Goal: Task Accomplishment & Management: Use online tool/utility

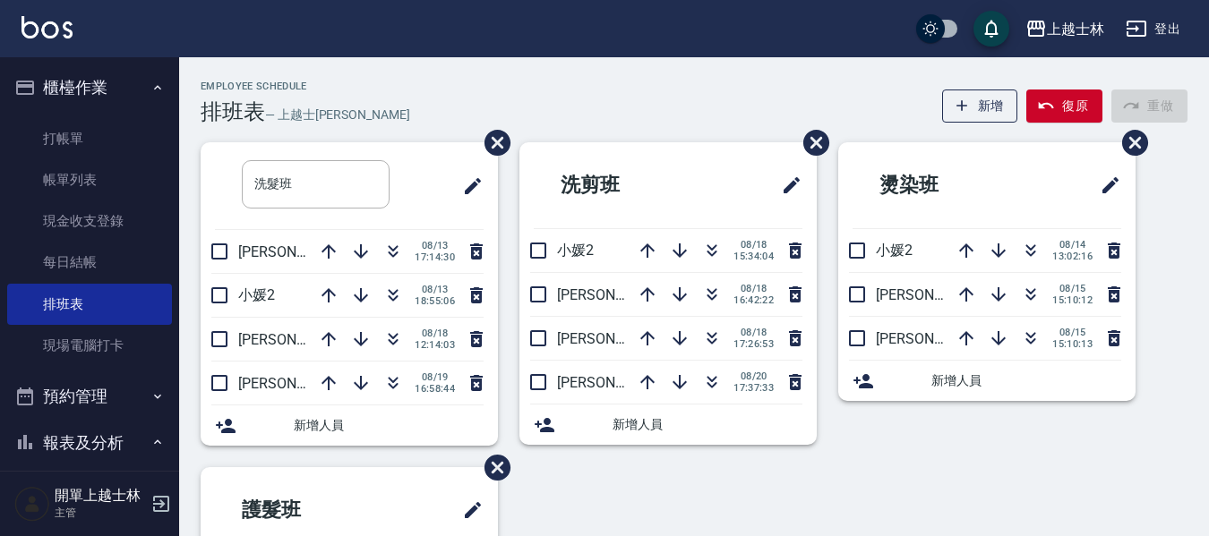
scroll to position [179, 0]
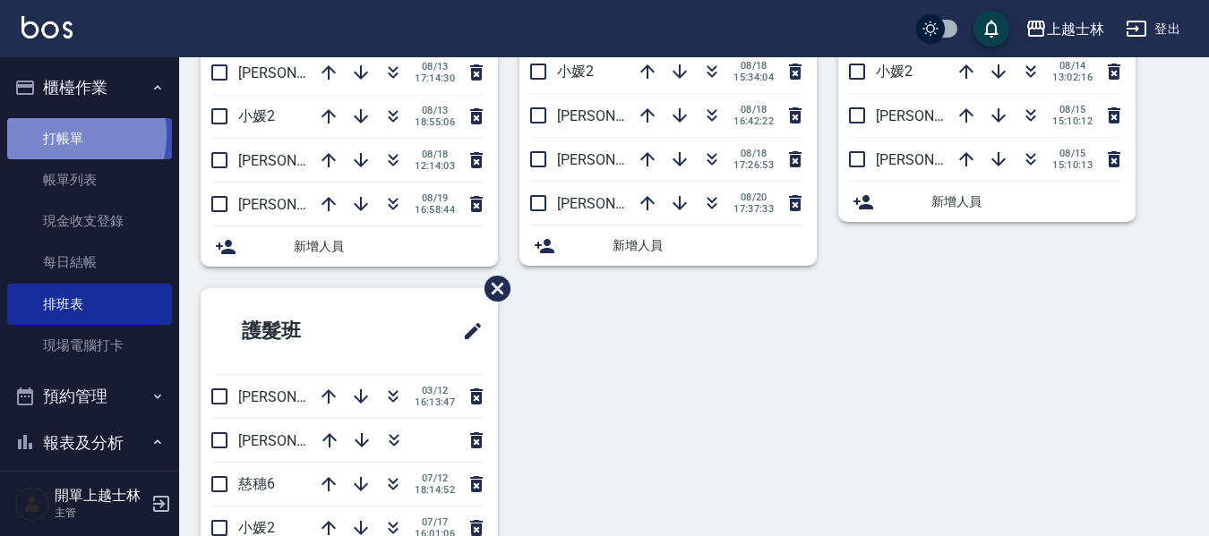
click at [46, 133] on link "打帳單" at bounding box center [89, 138] width 165 height 41
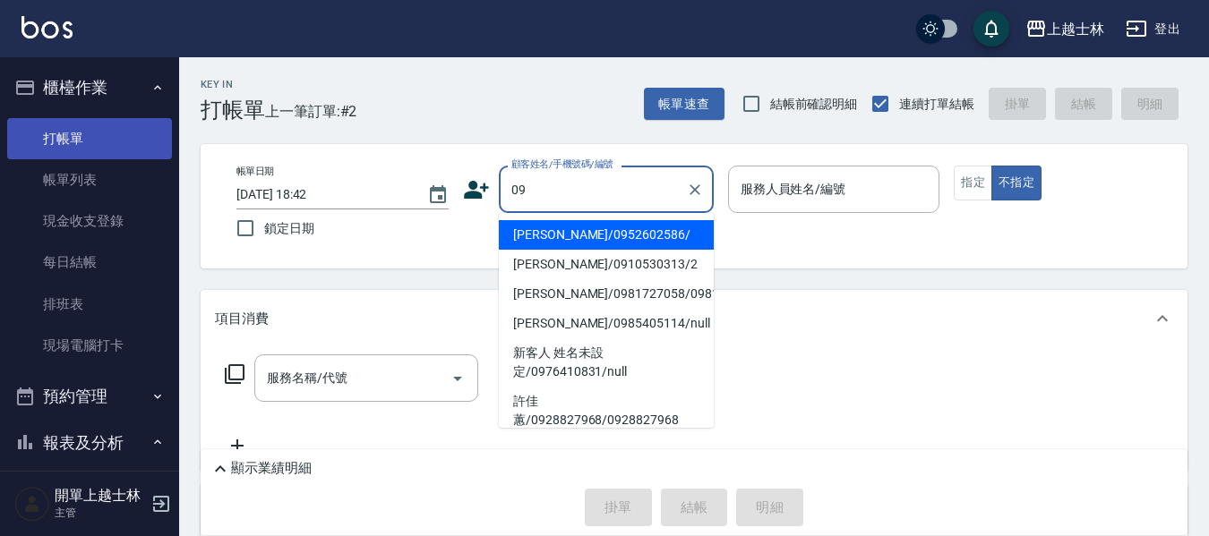
type input "[PERSON_NAME]/0952602586/"
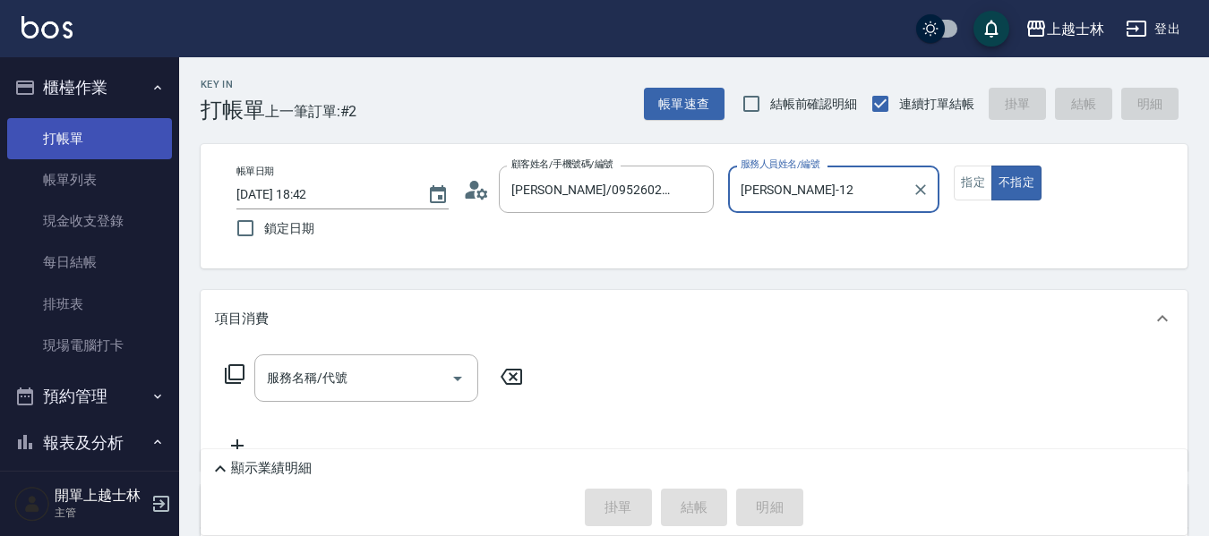
type input "[PERSON_NAME]-12"
click at [991, 166] on button "不指定" at bounding box center [1016, 183] width 50 height 35
type button "false"
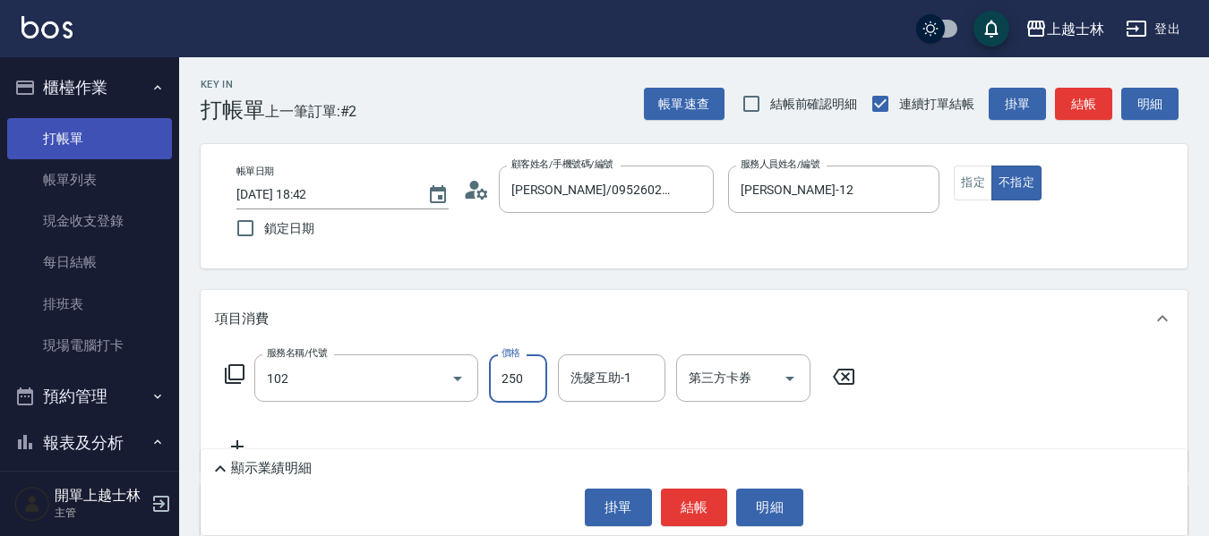
type input "精油洗髮(102)"
type input "300"
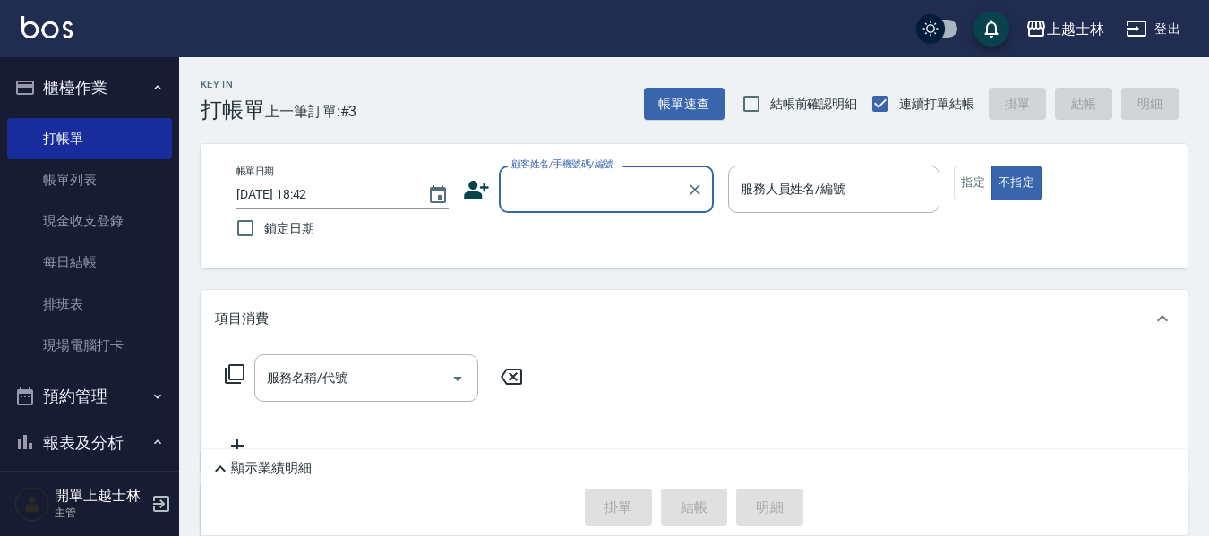
click at [639, 207] on div "顧客姓名/手機號碼/編號" at bounding box center [606, 189] width 215 height 47
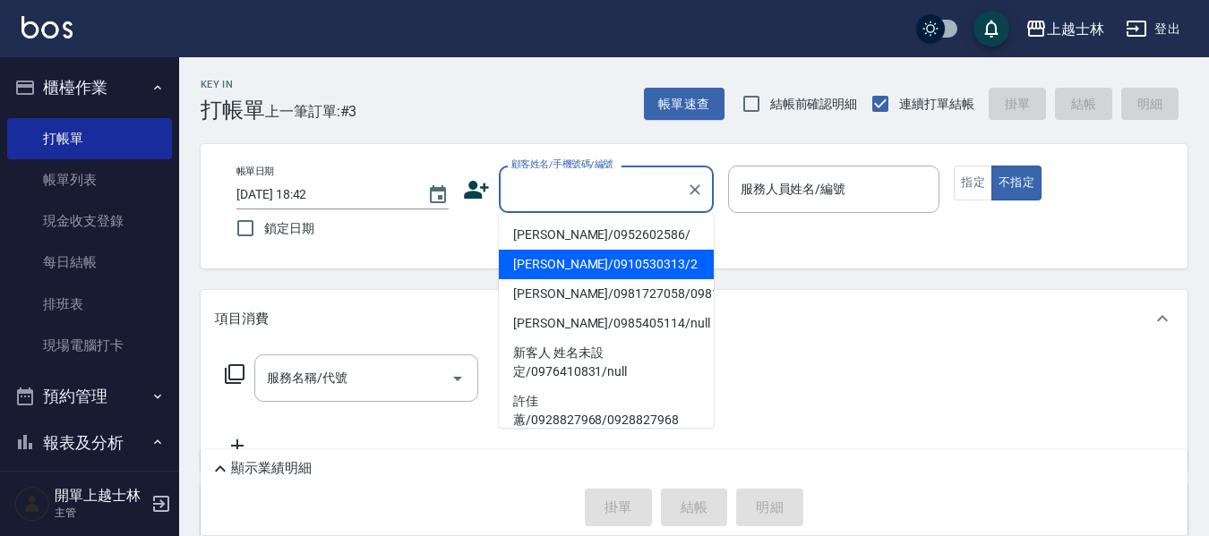
click at [610, 260] on li "[PERSON_NAME]/0910530313/2" at bounding box center [606, 265] width 215 height 30
type input "[PERSON_NAME]/0910530313/2"
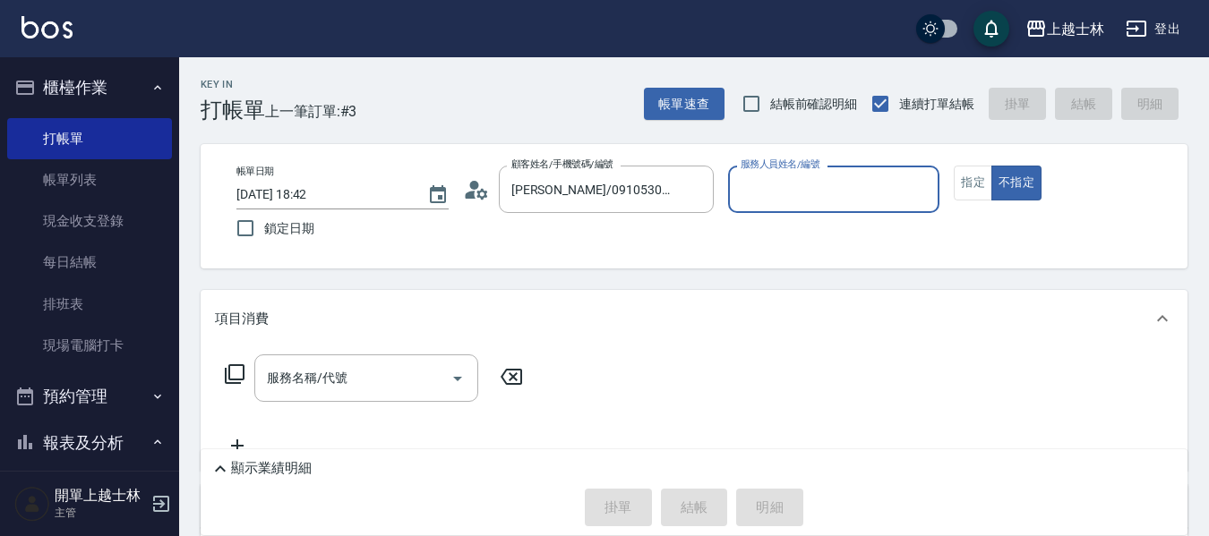
type input "小媛-2"
click at [979, 182] on button "指定" at bounding box center [972, 183] width 38 height 35
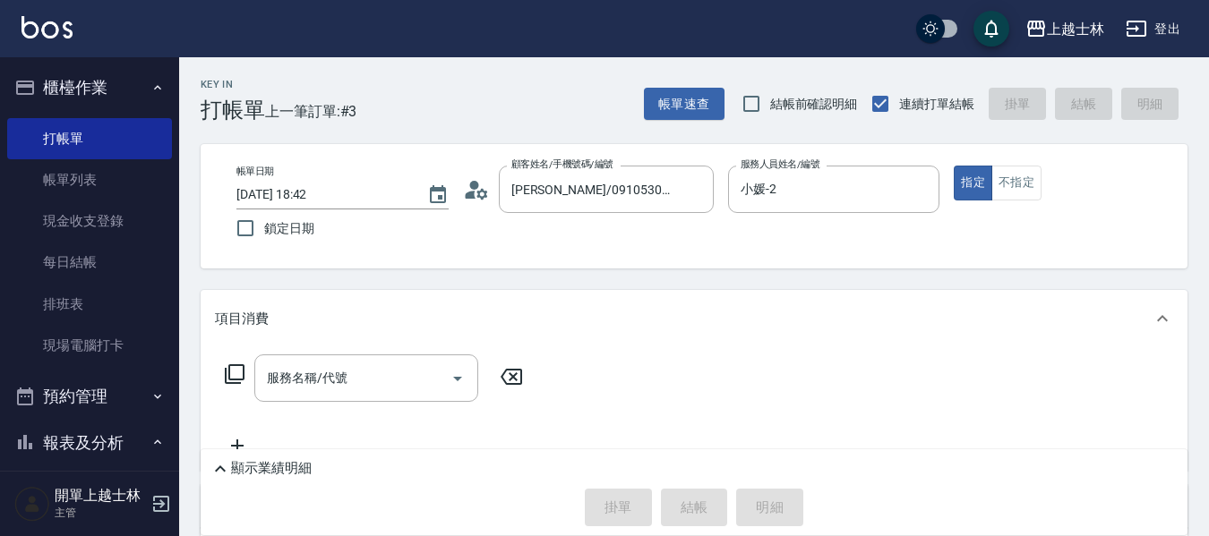
click at [229, 370] on icon at bounding box center [235, 374] width 20 height 20
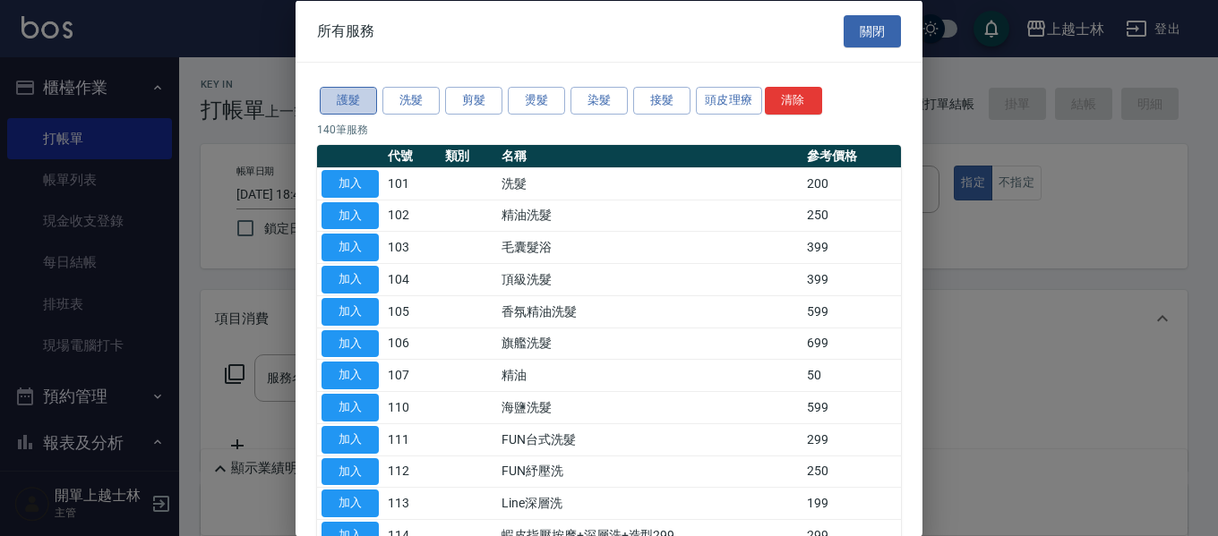
click at [349, 98] on button "護髮" at bounding box center [348, 101] width 57 height 28
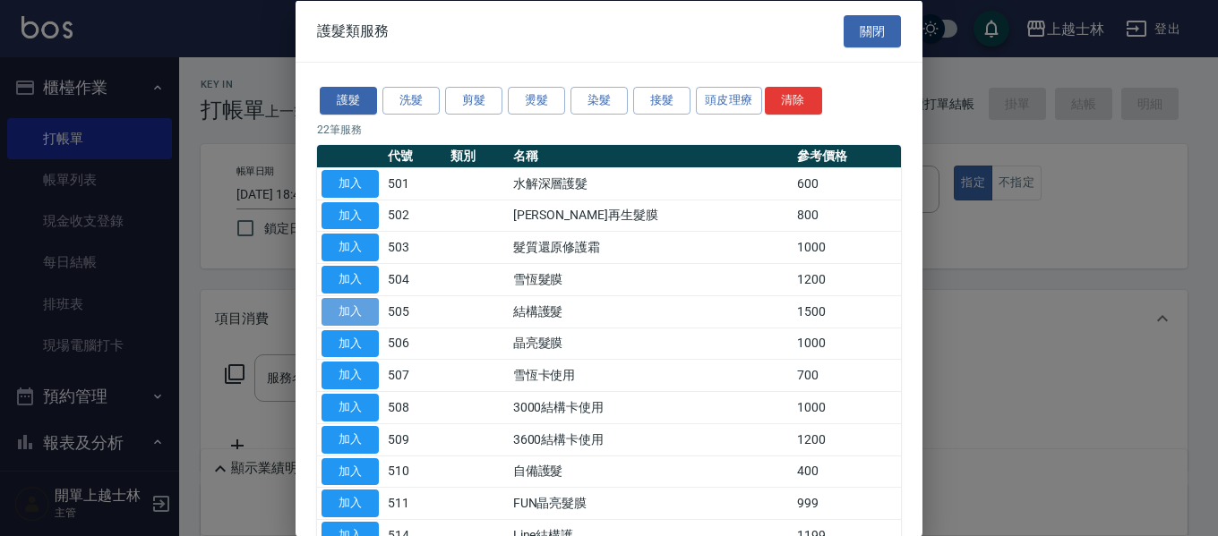
click at [346, 307] on button "加入" at bounding box center [349, 311] width 57 height 28
type input "結構護髮(505)"
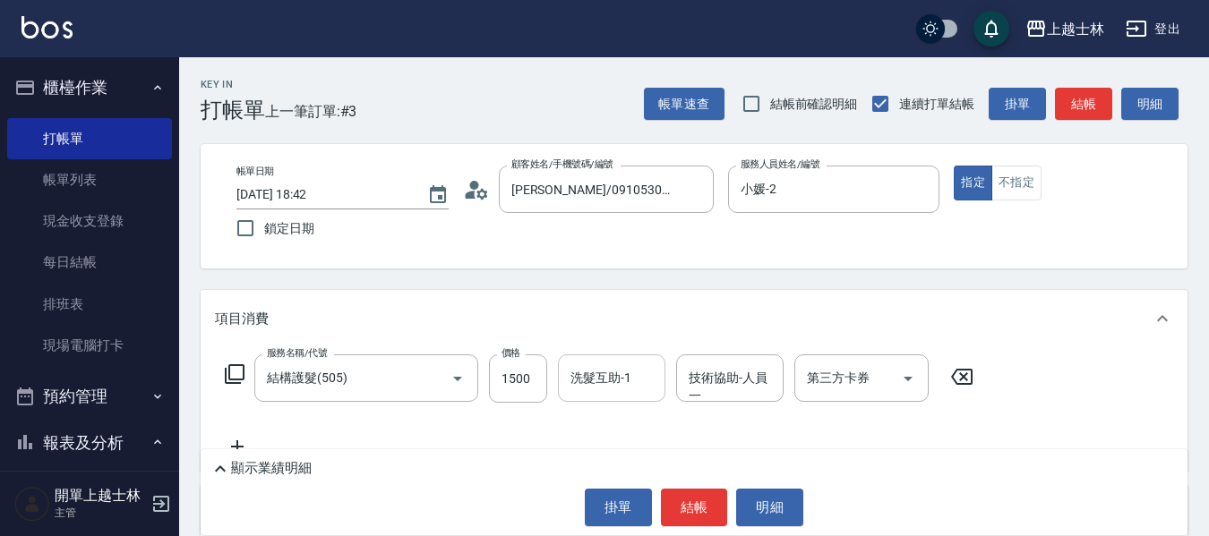
click at [614, 380] on div "洗髮互助-1 洗髮互助-1" at bounding box center [611, 378] width 107 height 47
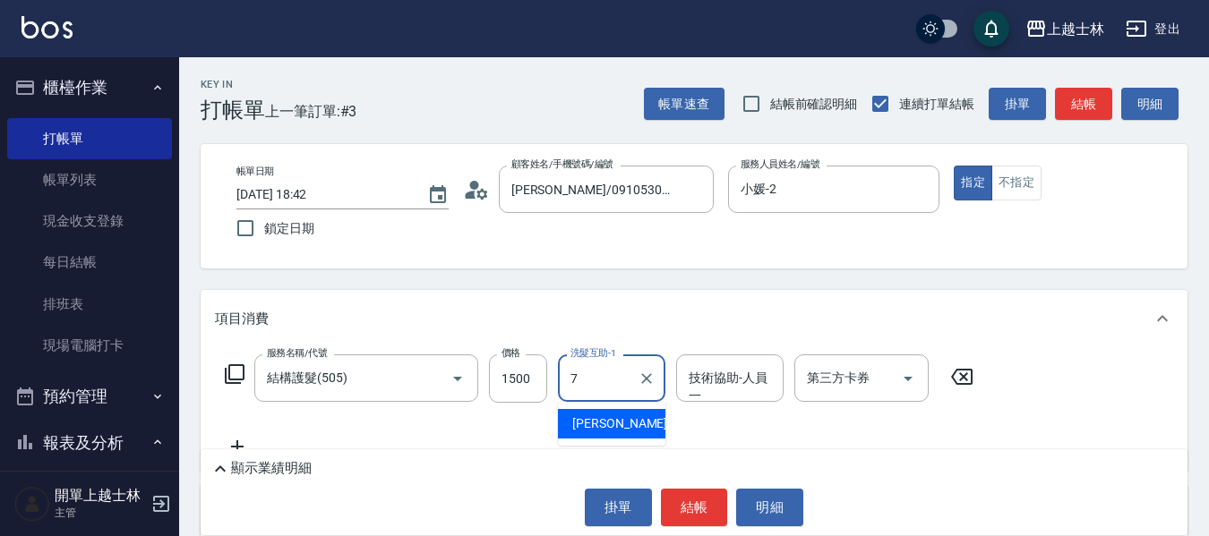
type input "[PERSON_NAME]-7"
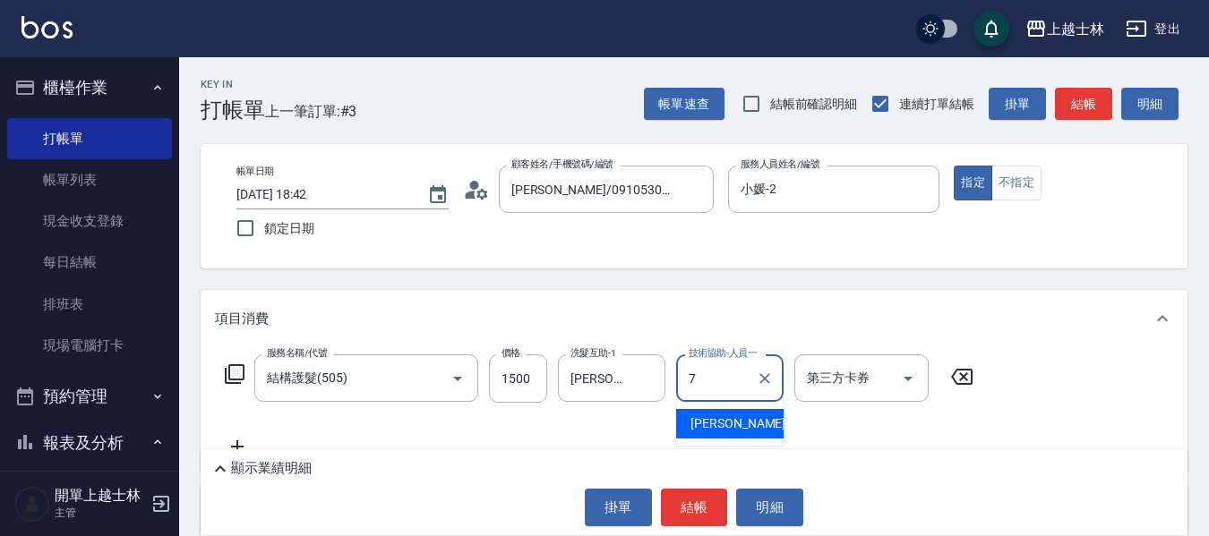
type input "[PERSON_NAME]-7"
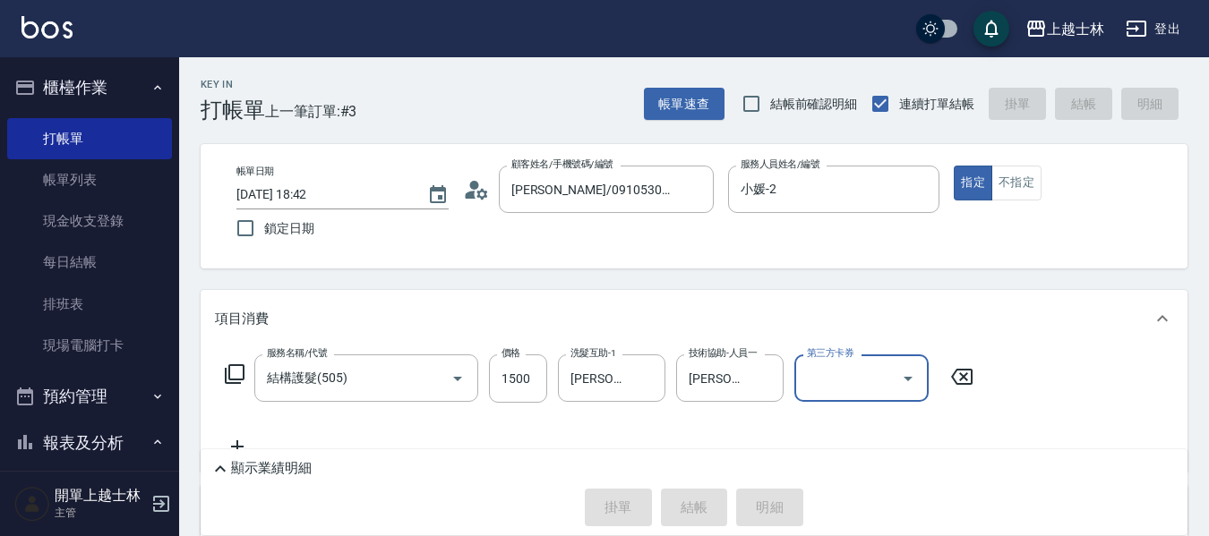
type input "[DATE] 18:56"
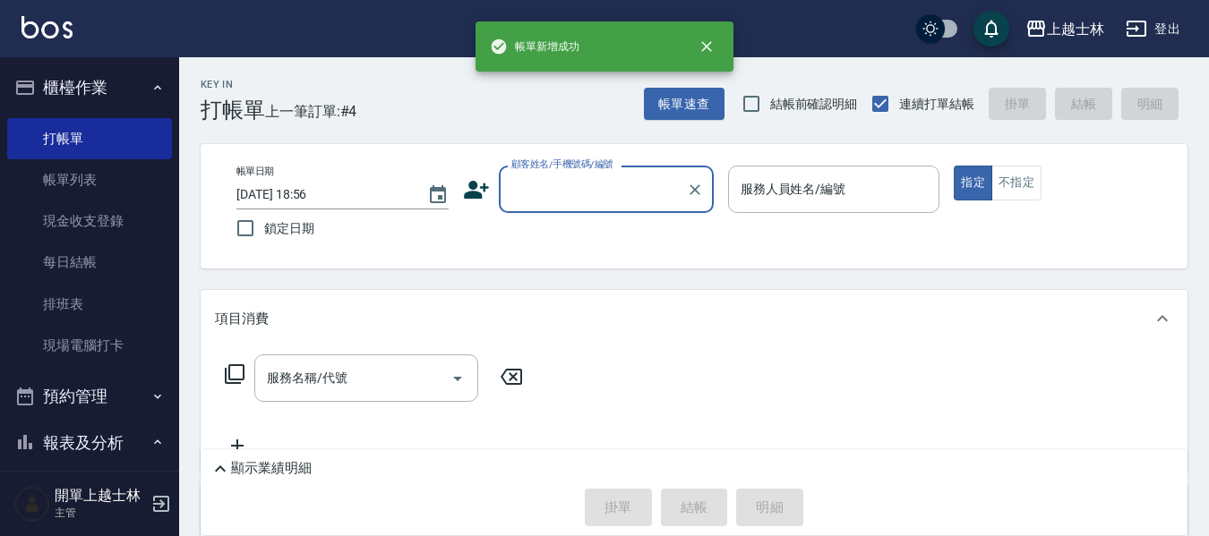
click at [576, 179] on input "顧客姓名/手機號碼/編號" at bounding box center [593, 189] width 172 height 31
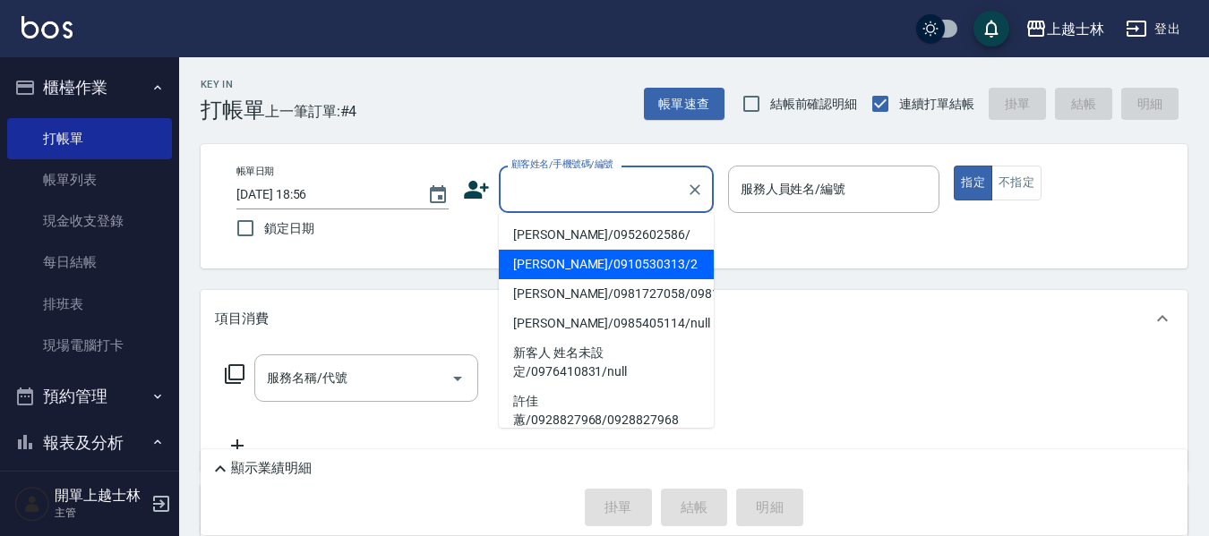
click at [572, 259] on li "[PERSON_NAME]/0910530313/2" at bounding box center [606, 265] width 215 height 30
type input "[PERSON_NAME]/0910530313/2"
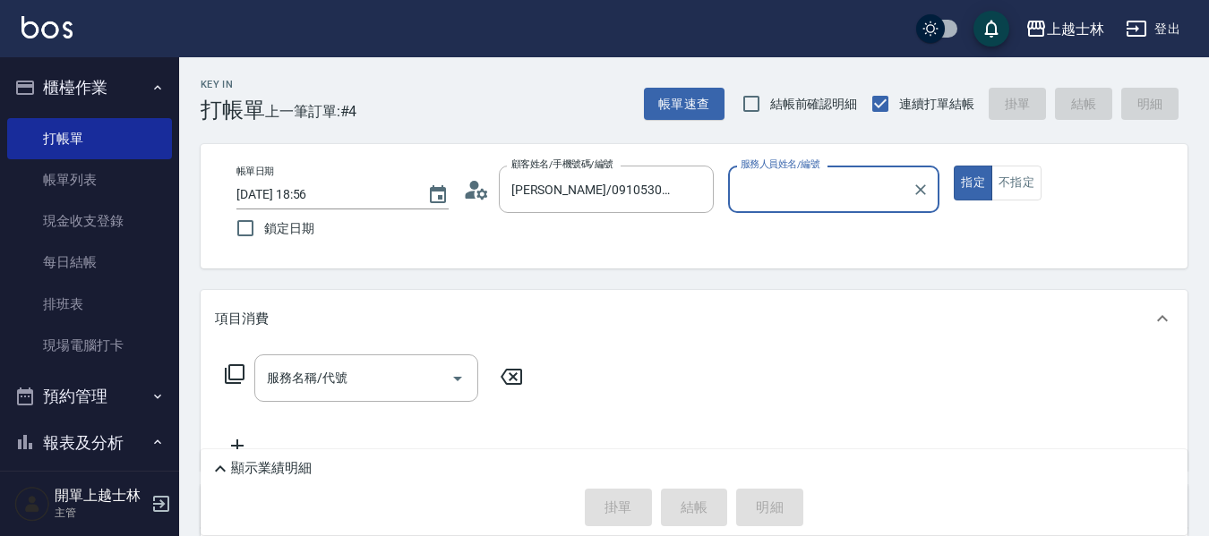
type input "小媛-2"
click at [363, 362] on div "服務名稱/代號" at bounding box center [366, 378] width 224 height 47
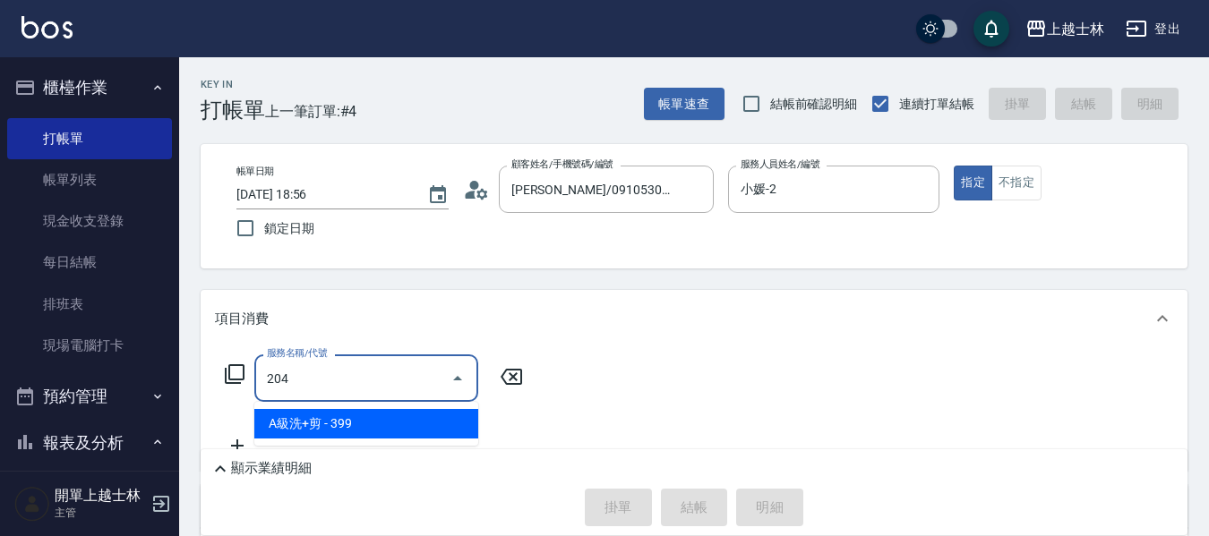
type input "A級洗+剪(204)"
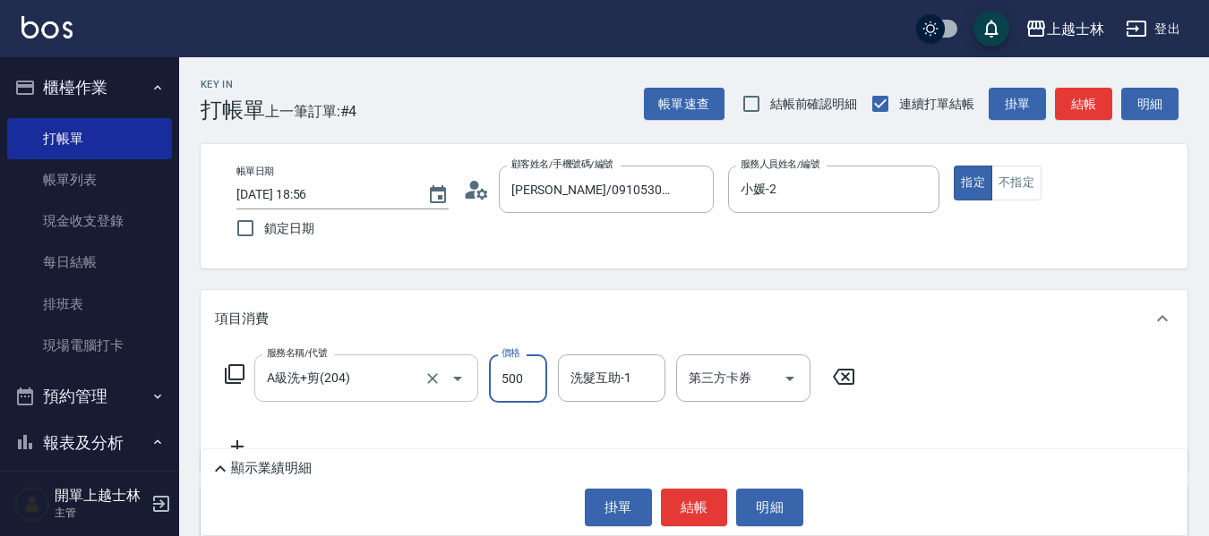
type input "500"
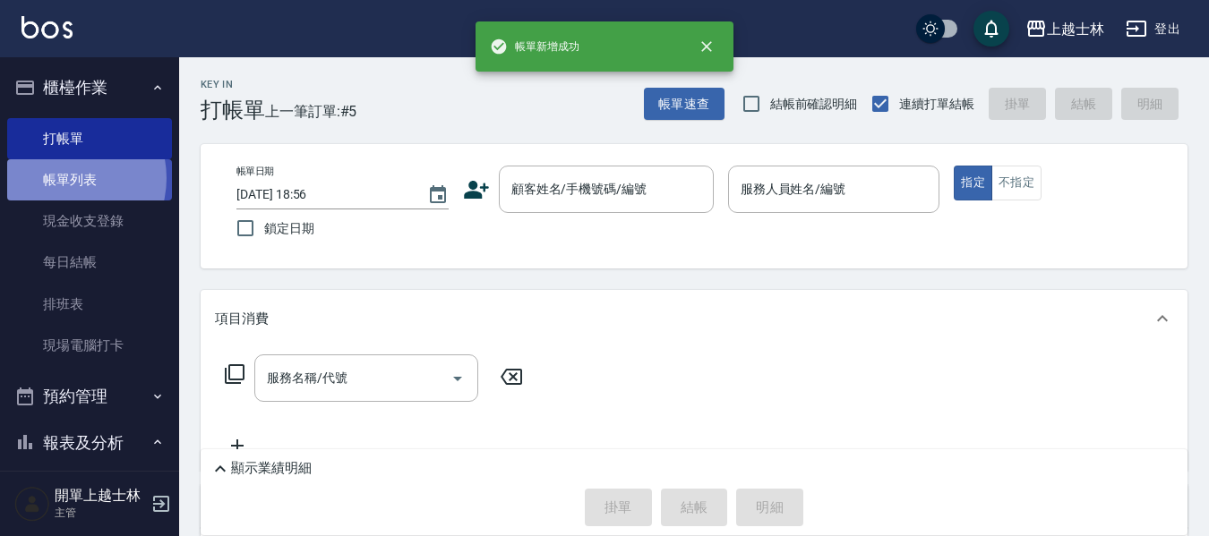
click at [64, 178] on link "帳單列表" at bounding box center [89, 179] width 165 height 41
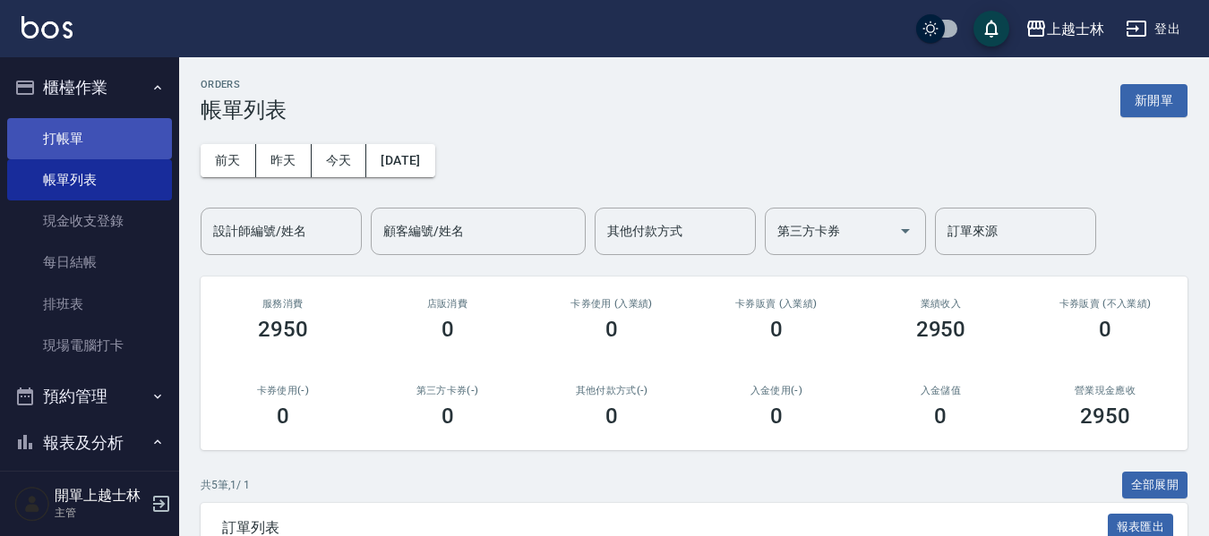
click at [74, 147] on link "打帳單" at bounding box center [89, 138] width 165 height 41
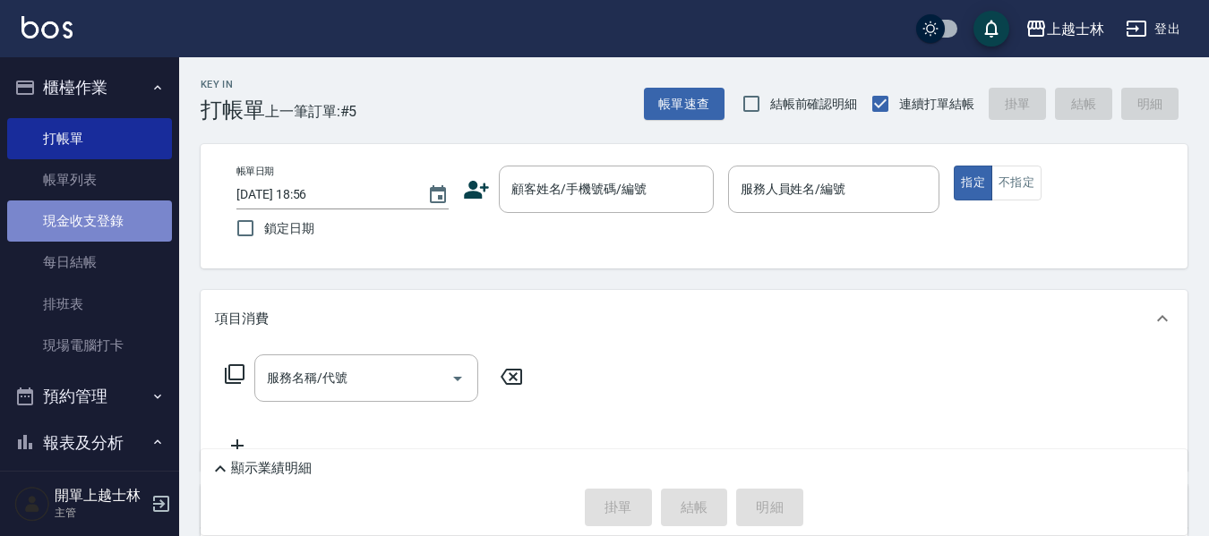
click at [92, 219] on link "現金收支登錄" at bounding box center [89, 221] width 165 height 41
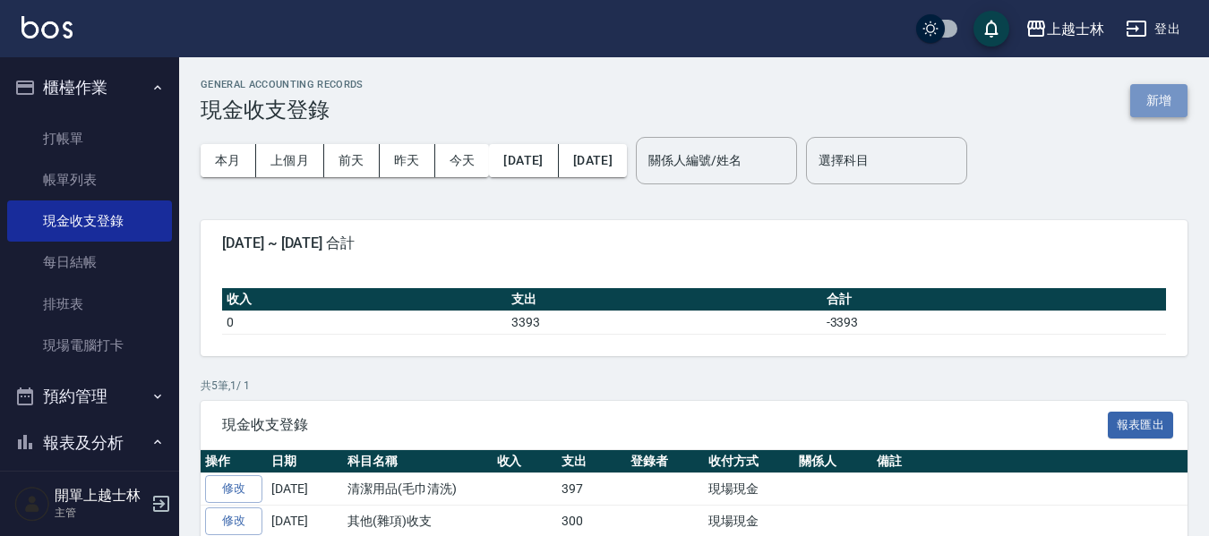
click at [1161, 91] on button "新增" at bounding box center [1158, 100] width 57 height 33
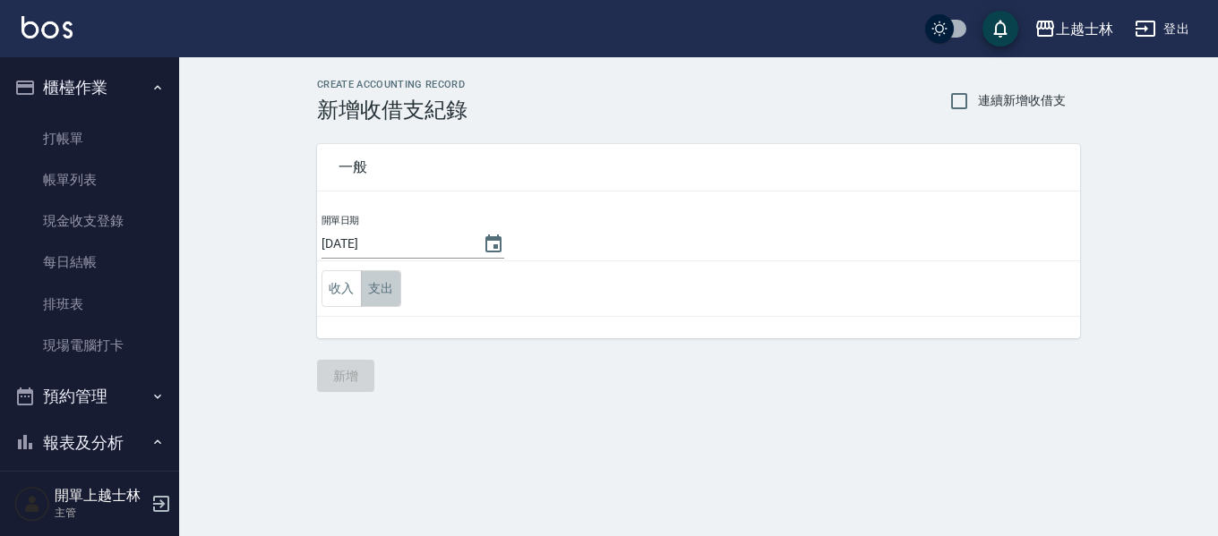
click at [372, 290] on button "支出" at bounding box center [381, 288] width 40 height 37
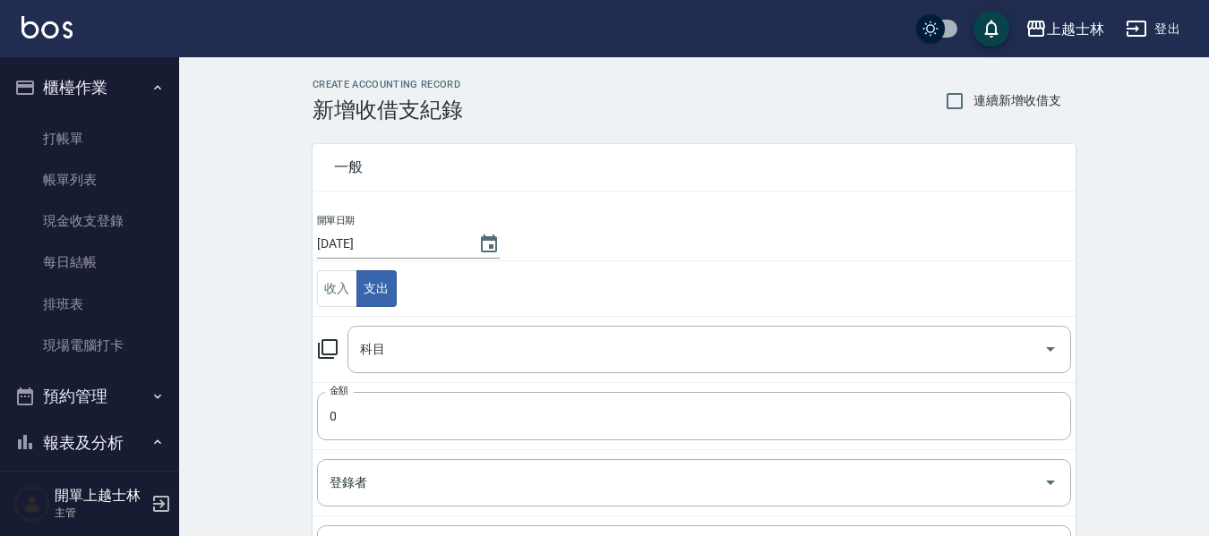
click at [320, 346] on icon at bounding box center [327, 348] width 21 height 21
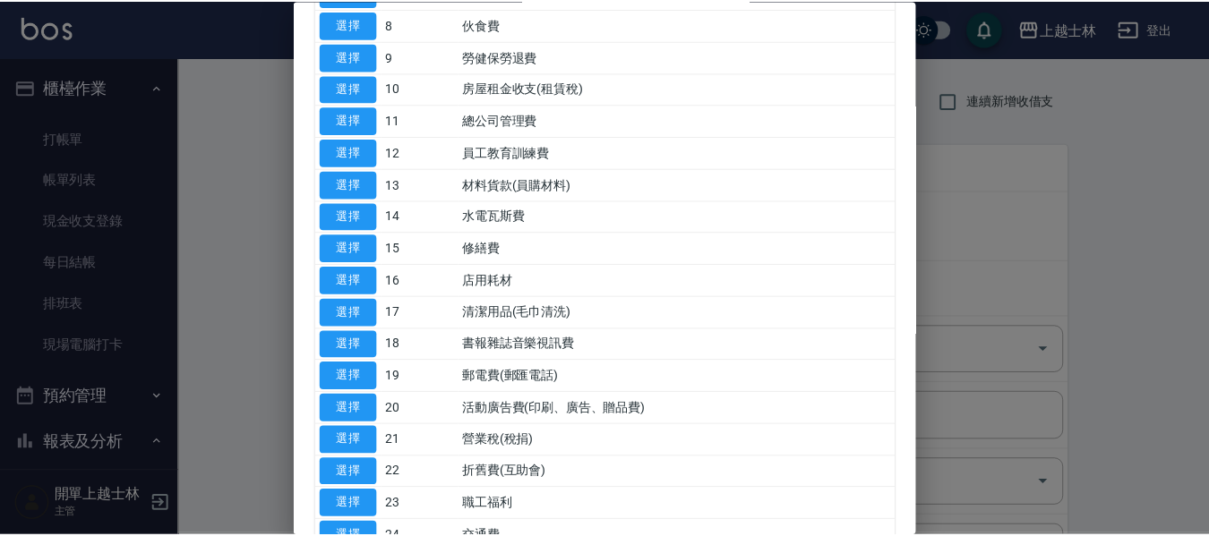
scroll to position [448, 0]
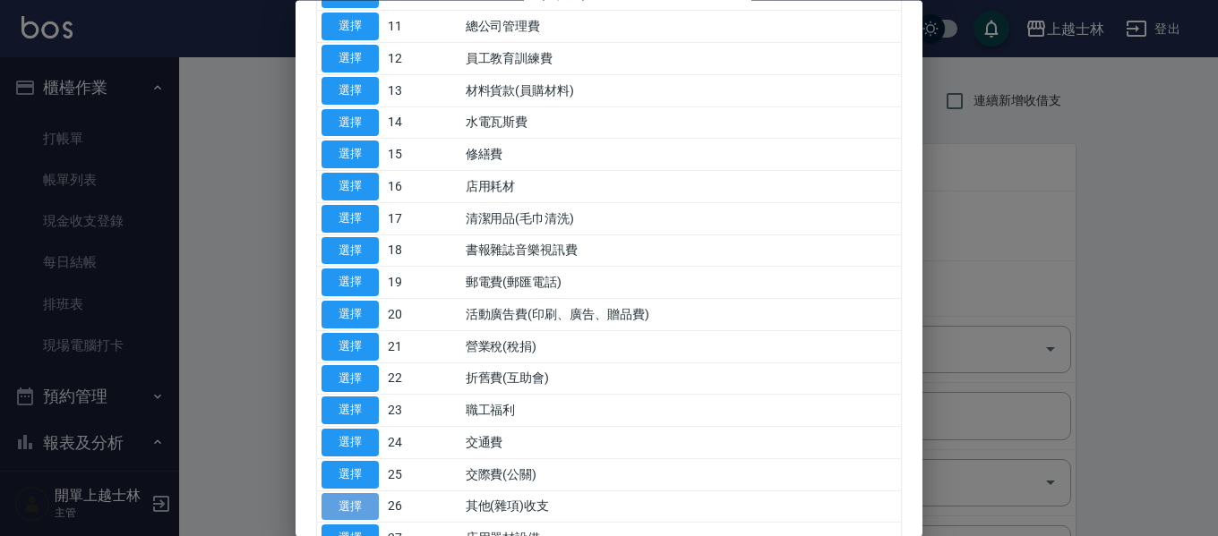
click at [359, 509] on button "選擇" at bounding box center [349, 507] width 57 height 28
type input "26 其他(雜項)收支"
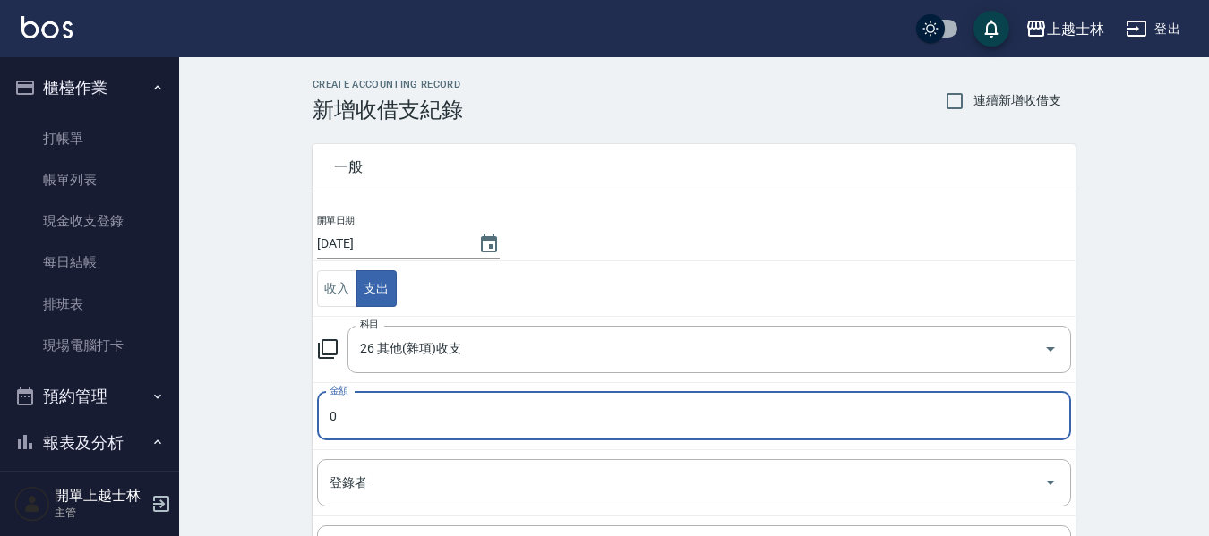
click at [393, 410] on input "0" at bounding box center [694, 416] width 754 height 48
type input "34"
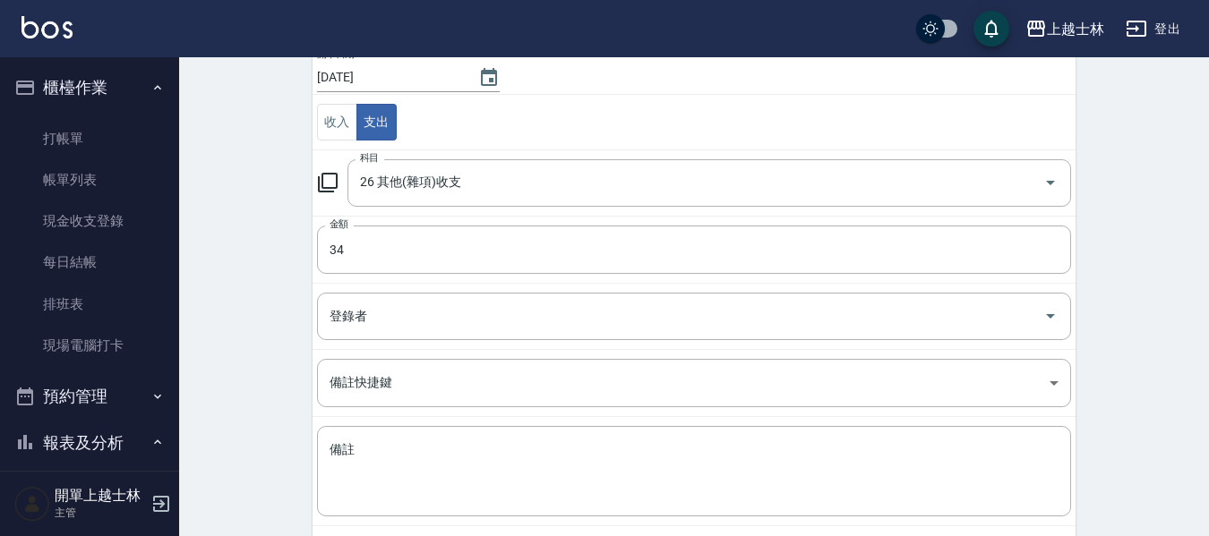
scroll to position [254, 0]
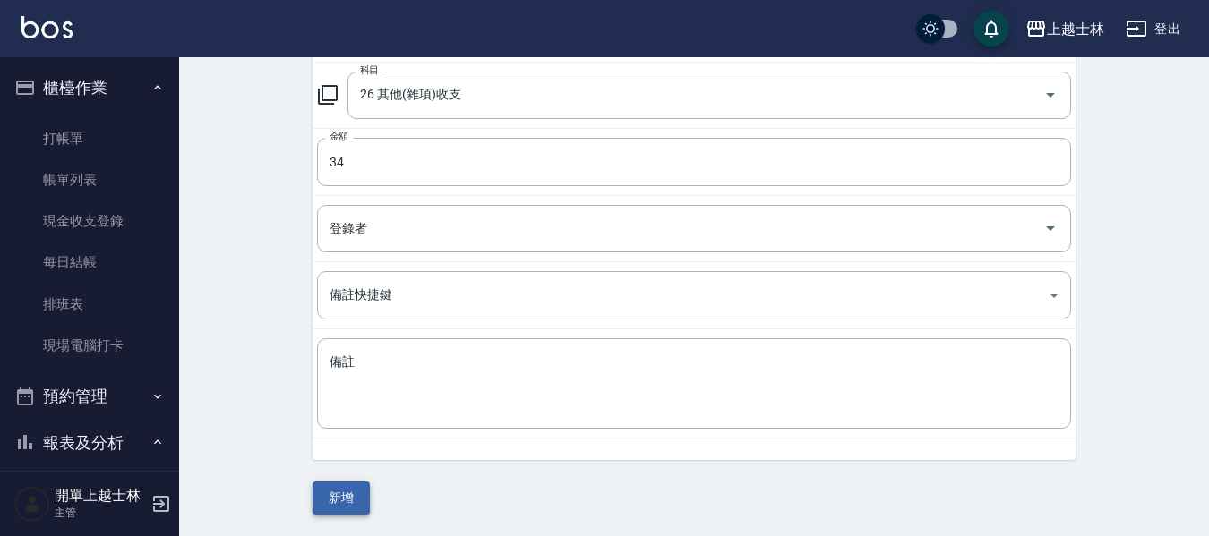
click at [324, 497] on button "新增" at bounding box center [340, 498] width 57 height 33
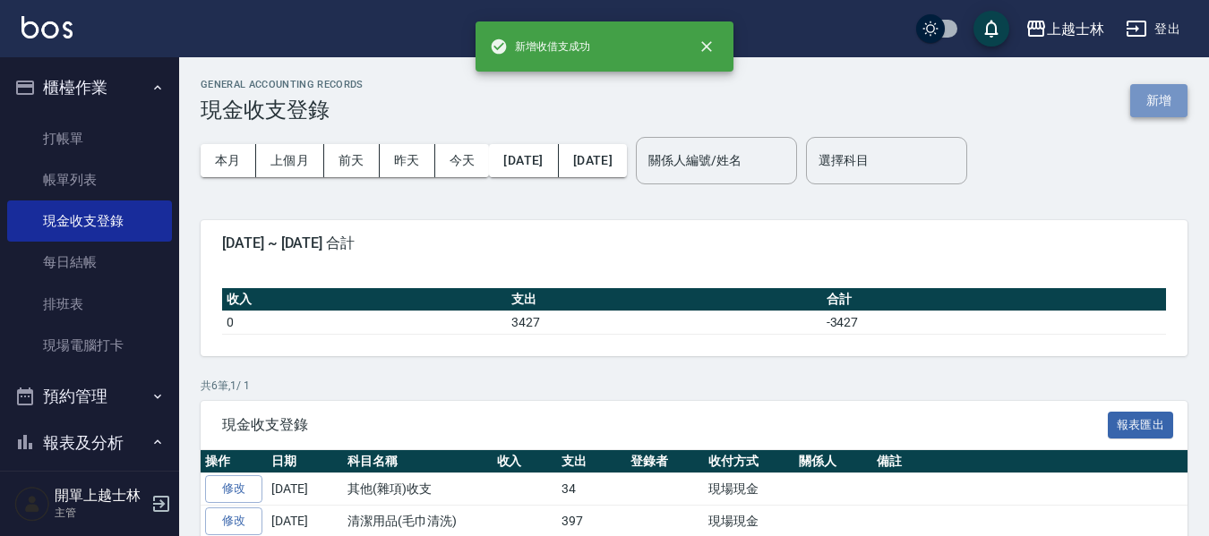
click at [1150, 97] on button "新增" at bounding box center [1158, 100] width 57 height 33
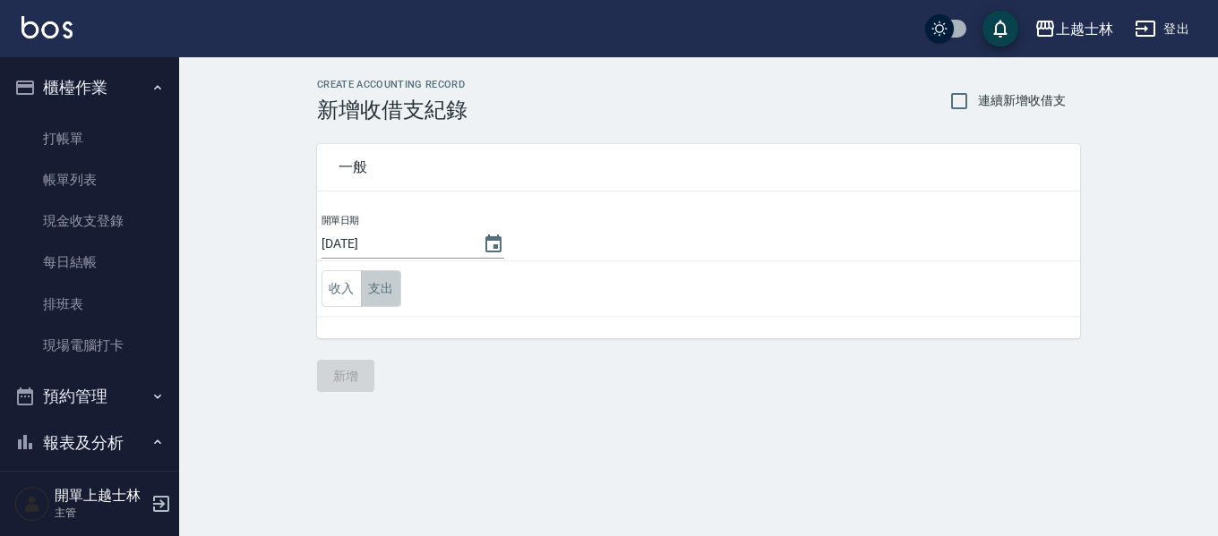
click at [384, 297] on button "支出" at bounding box center [381, 288] width 40 height 37
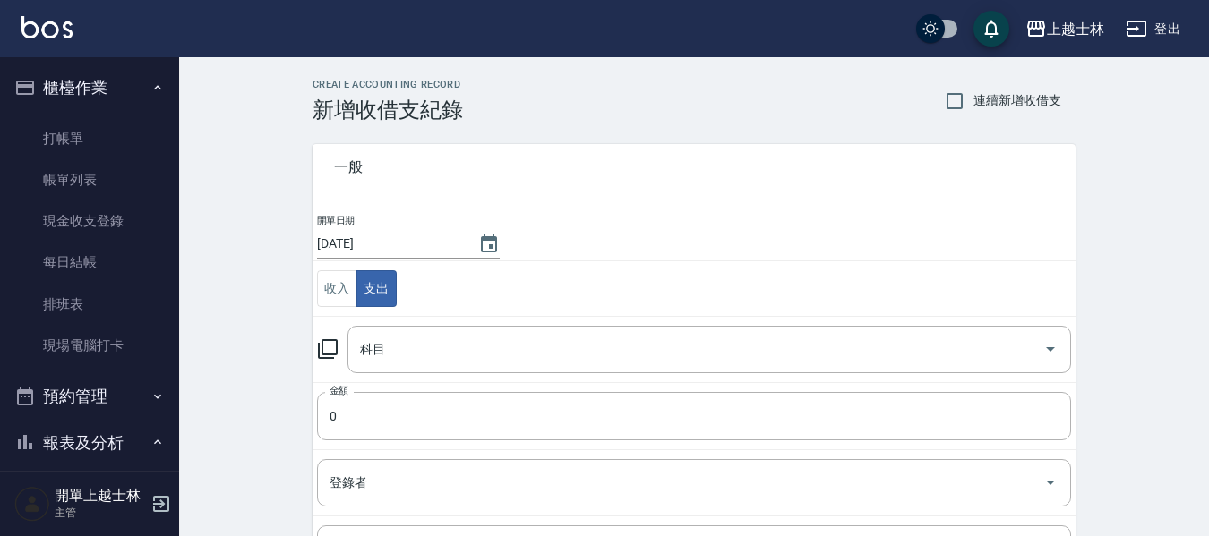
click at [329, 351] on icon at bounding box center [327, 348] width 21 height 21
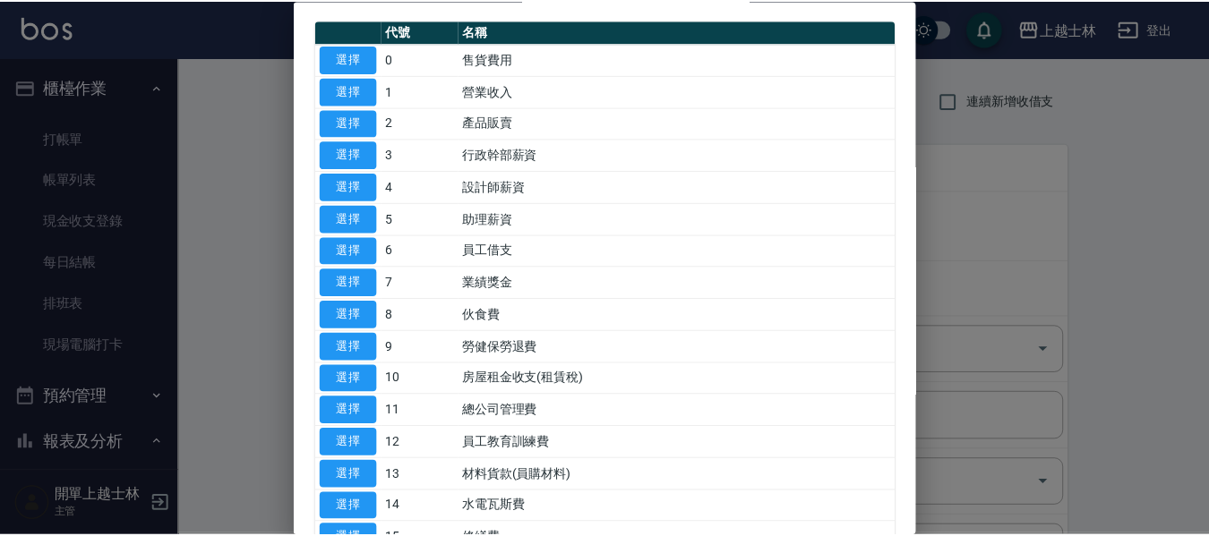
scroll to position [90, 0]
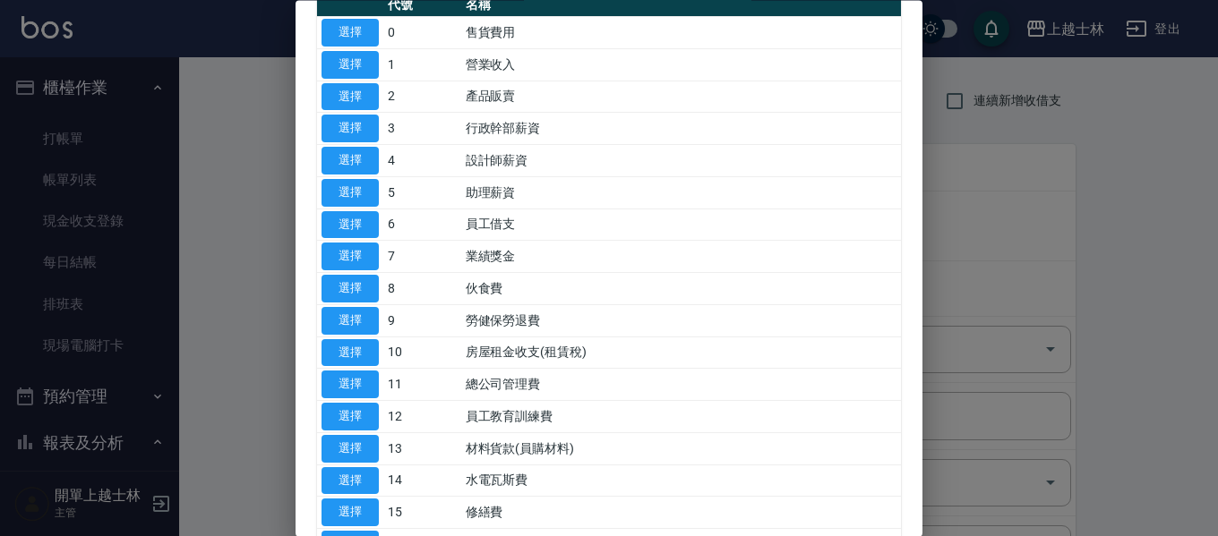
click at [506, 483] on td "水電瓦斯費" at bounding box center [681, 482] width 440 height 32
click at [348, 473] on button "選擇" at bounding box center [349, 481] width 57 height 28
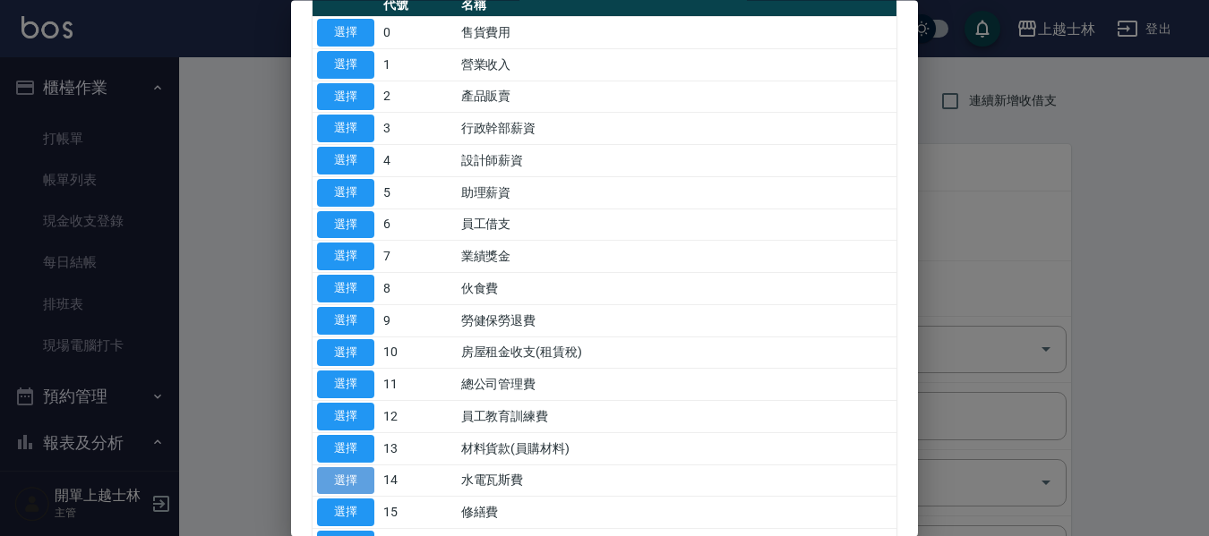
type input "14 水電瓦斯費"
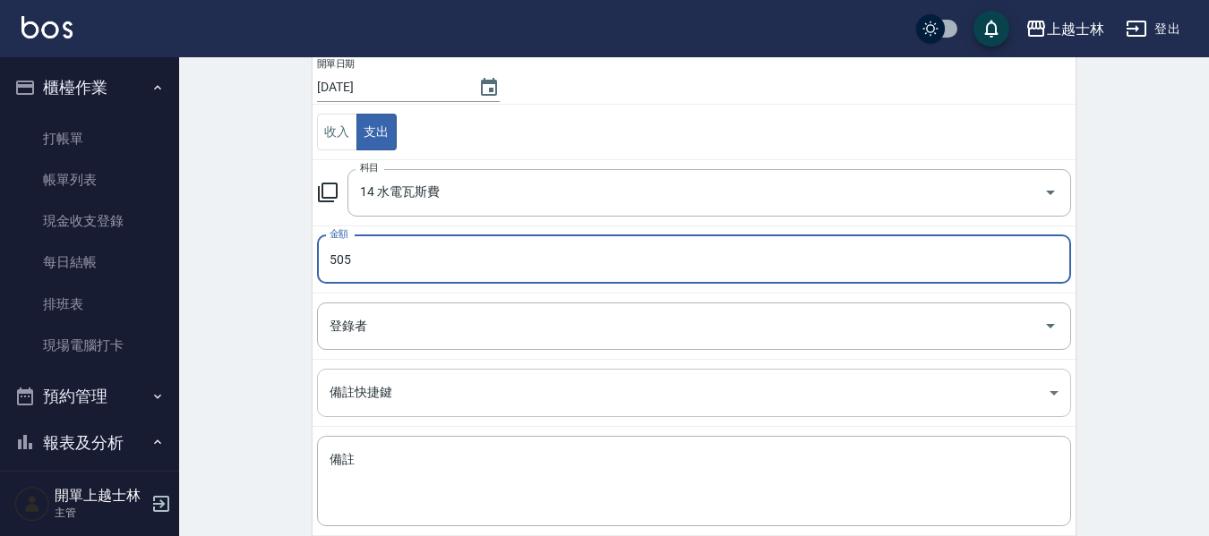
scroll to position [254, 0]
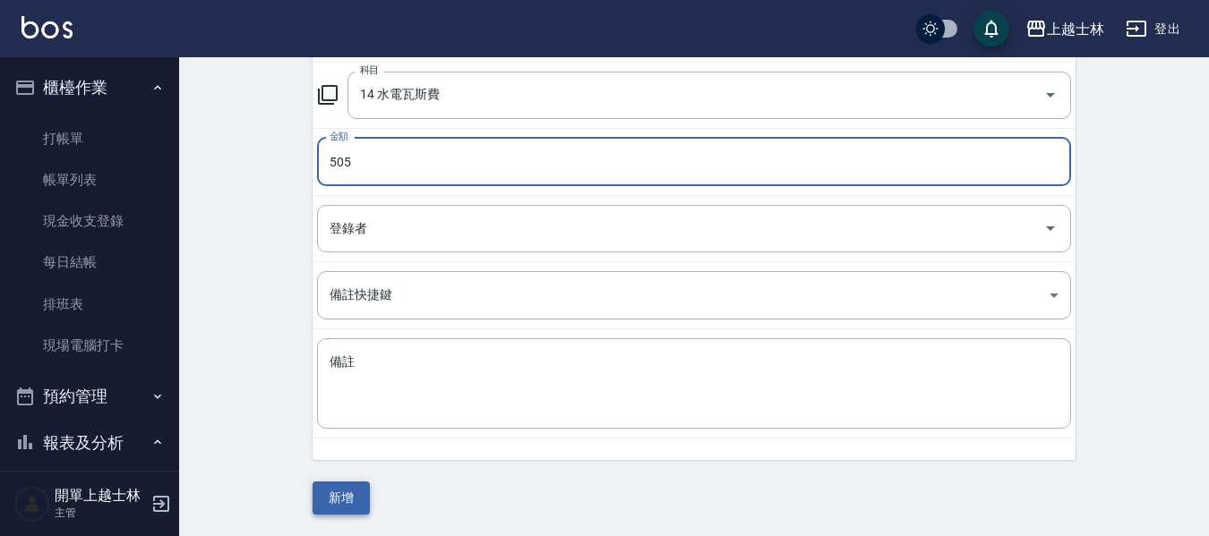
type input "505"
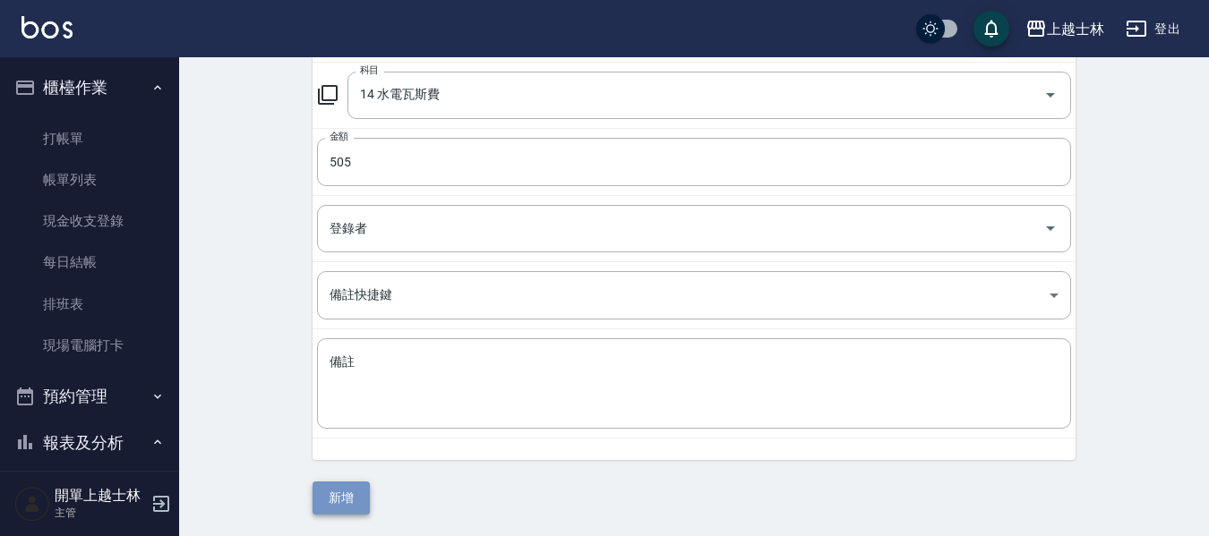
click at [355, 495] on button "新增" at bounding box center [340, 498] width 57 height 33
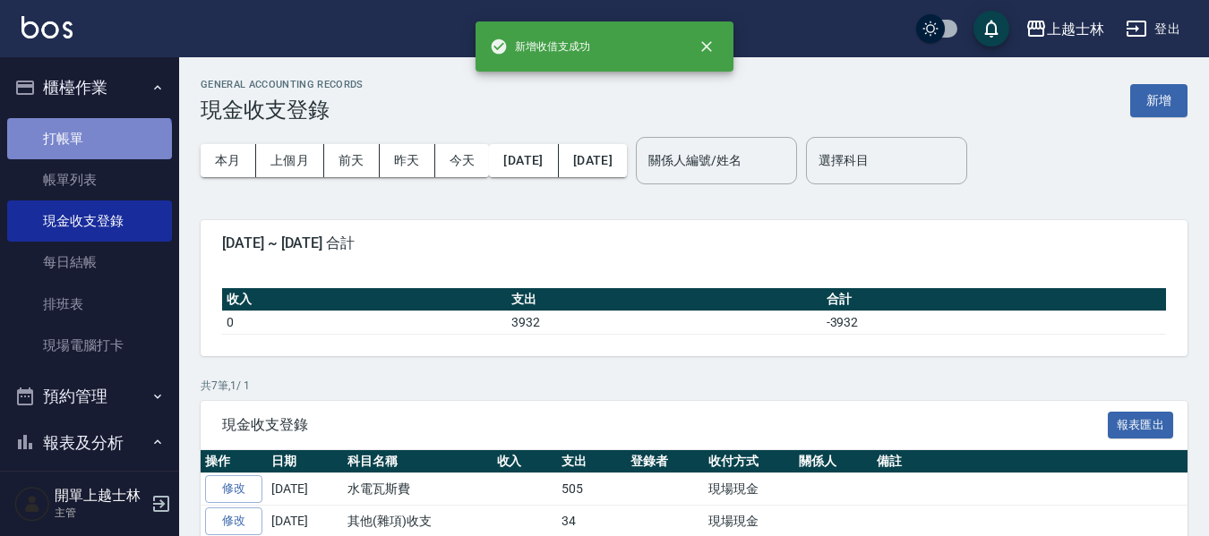
click at [90, 149] on link "打帳單" at bounding box center [89, 138] width 165 height 41
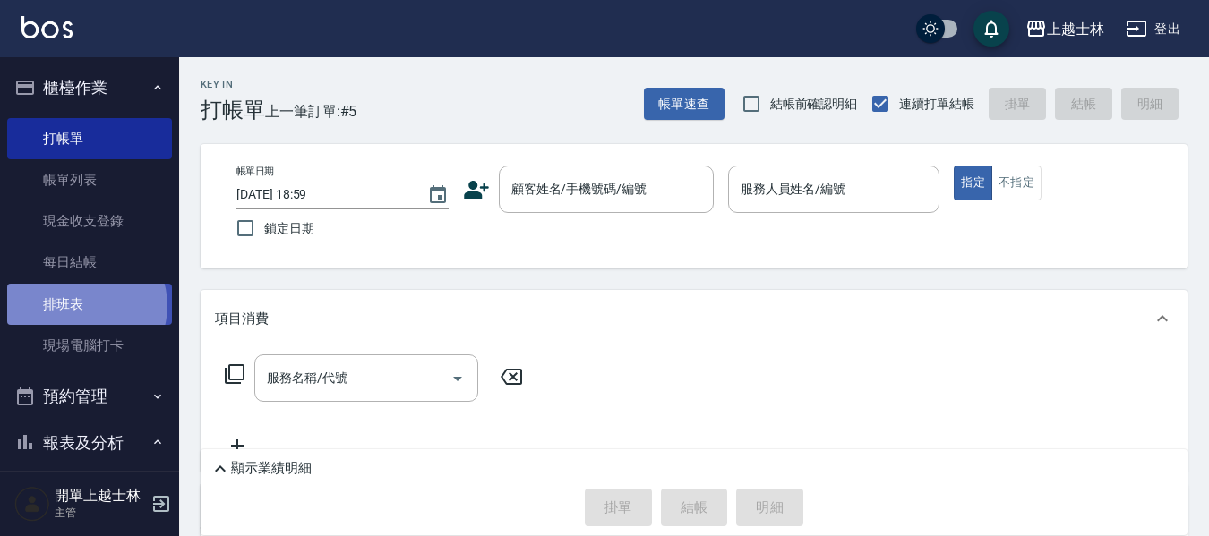
drag, startPoint x: 85, startPoint y: 124, endPoint x: 84, endPoint y: 305, distance: 180.8
click at [84, 305] on link "排班表" at bounding box center [89, 304] width 165 height 41
